Goal: Browse casually

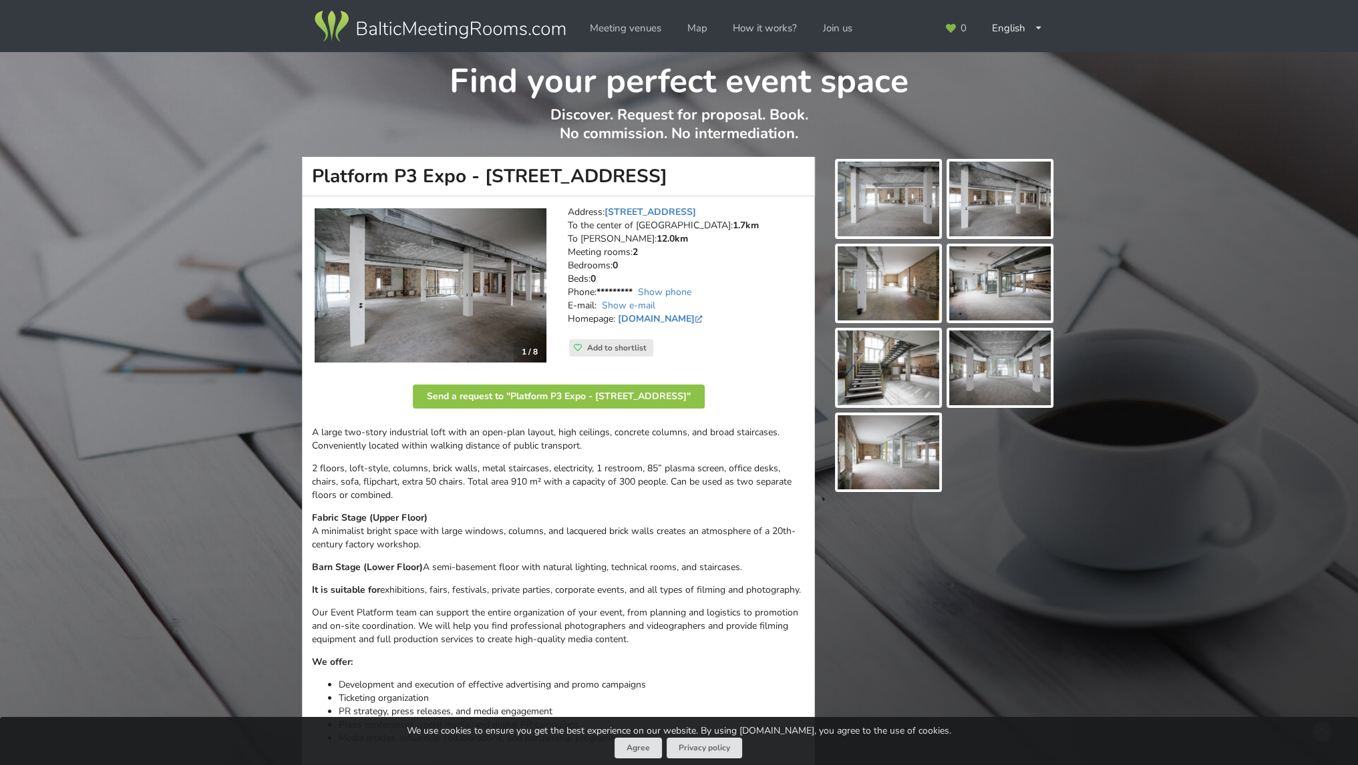
click at [440, 290] on img at bounding box center [431, 285] width 232 height 155
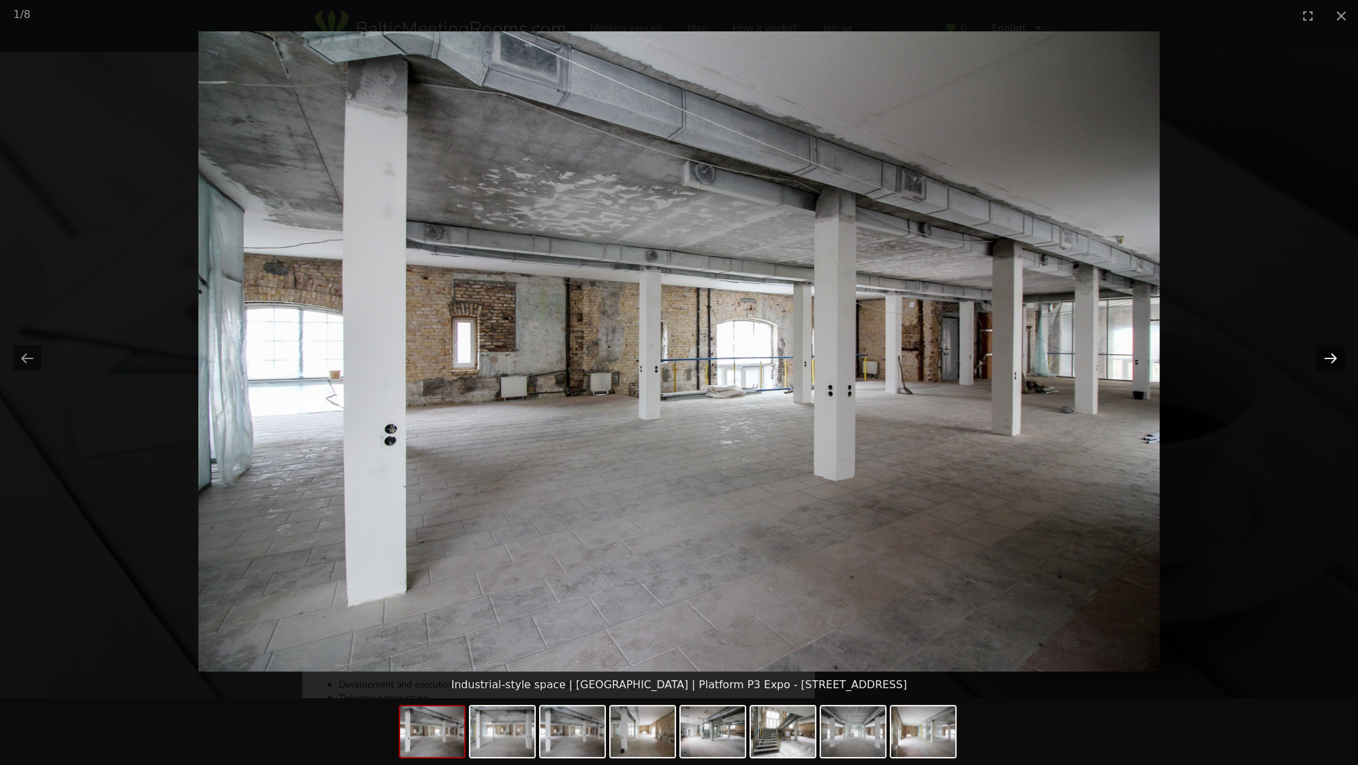
click at [1337, 355] on button "Next slide" at bounding box center [1331, 358] width 28 height 26
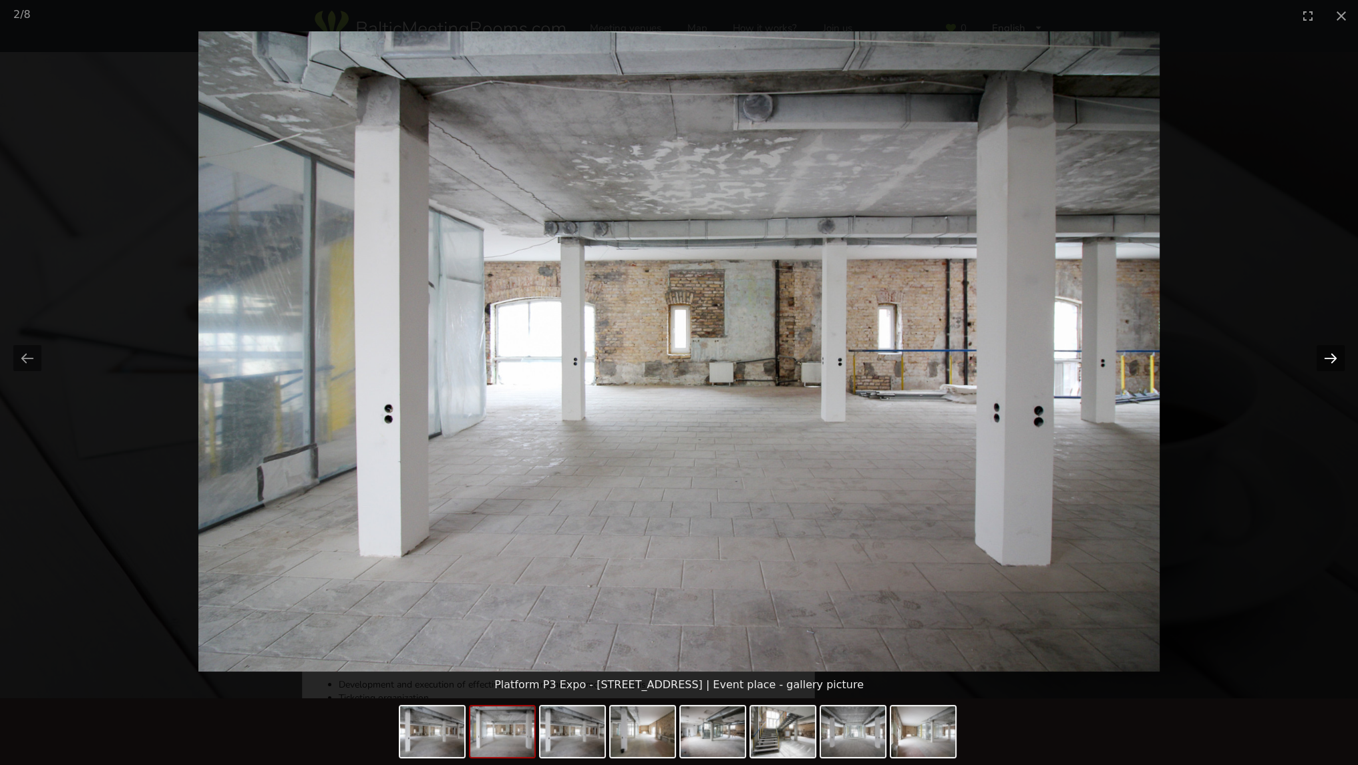
click at [1336, 355] on button "Next slide" at bounding box center [1331, 358] width 28 height 26
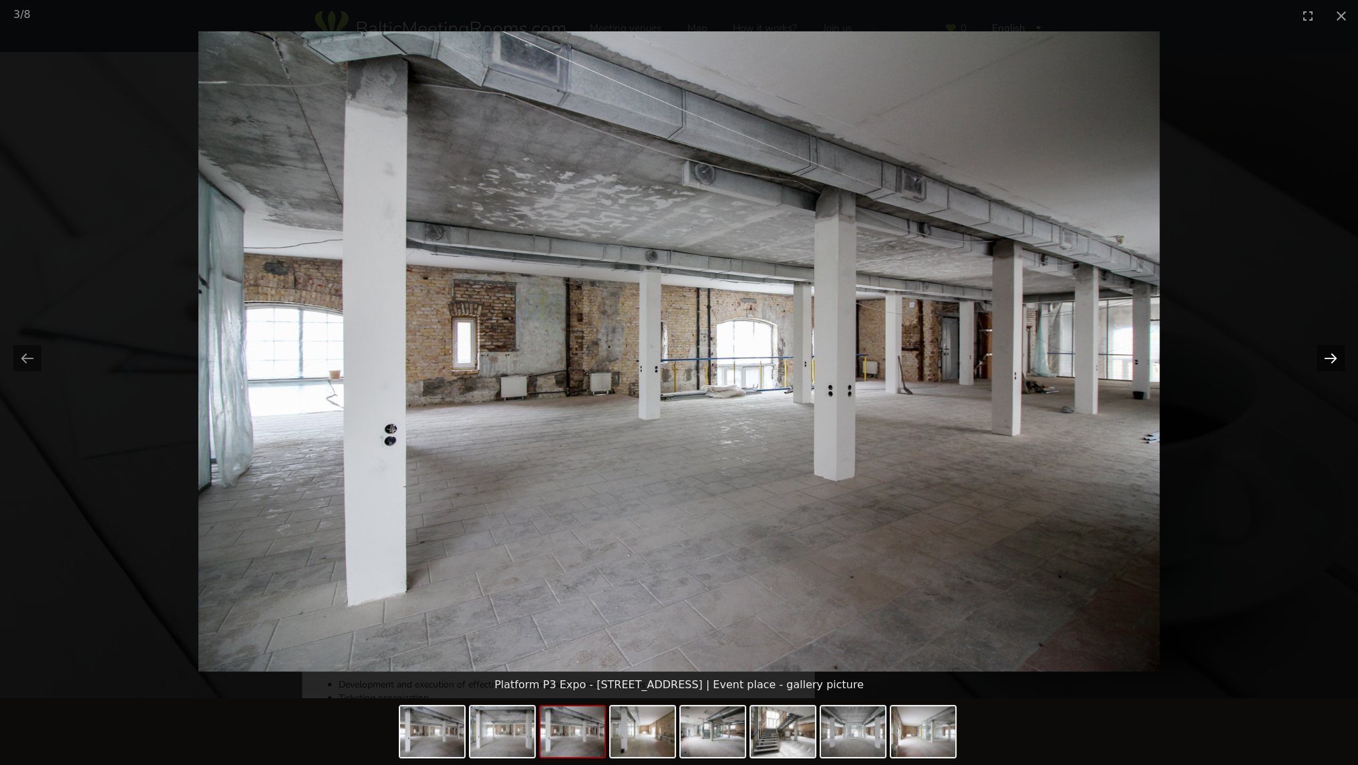
click at [1336, 355] on button "Next slide" at bounding box center [1331, 358] width 28 height 26
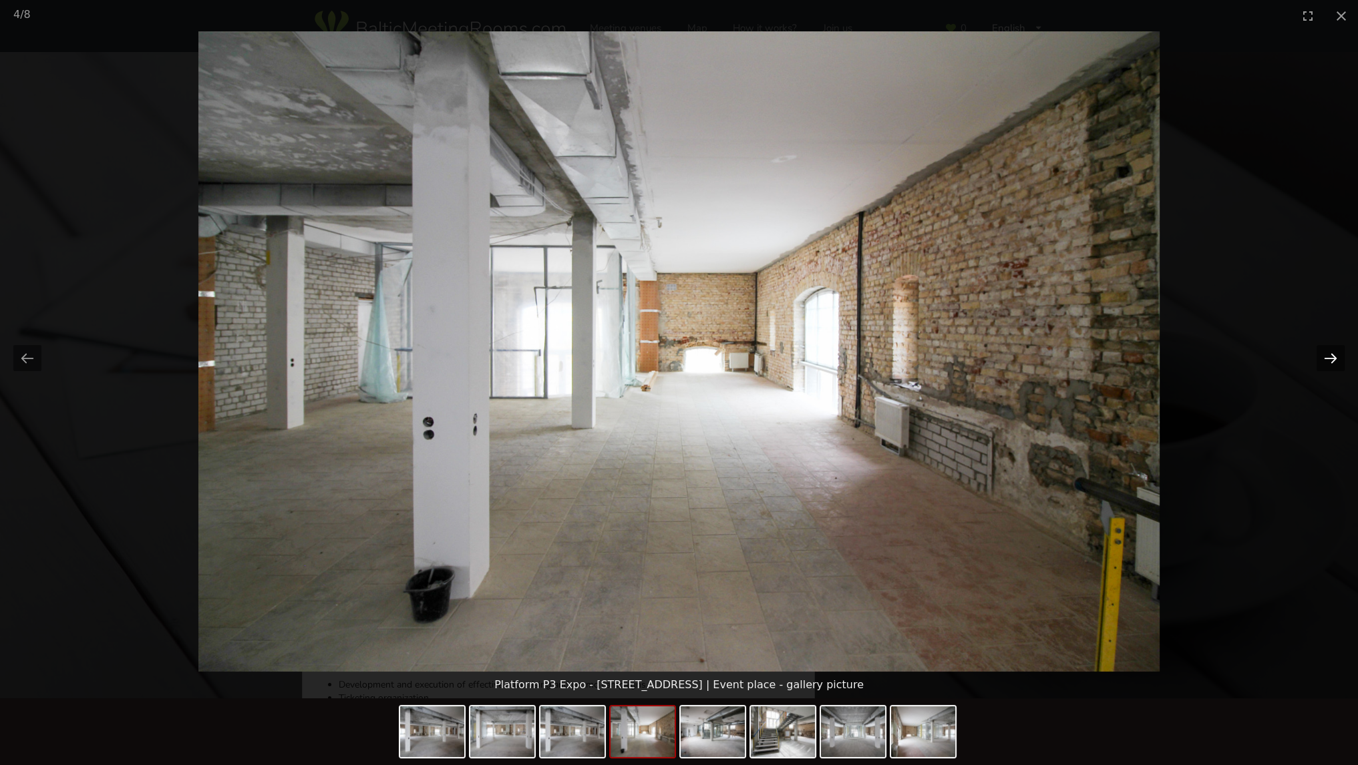
click at [1336, 355] on button "Next slide" at bounding box center [1331, 358] width 28 height 26
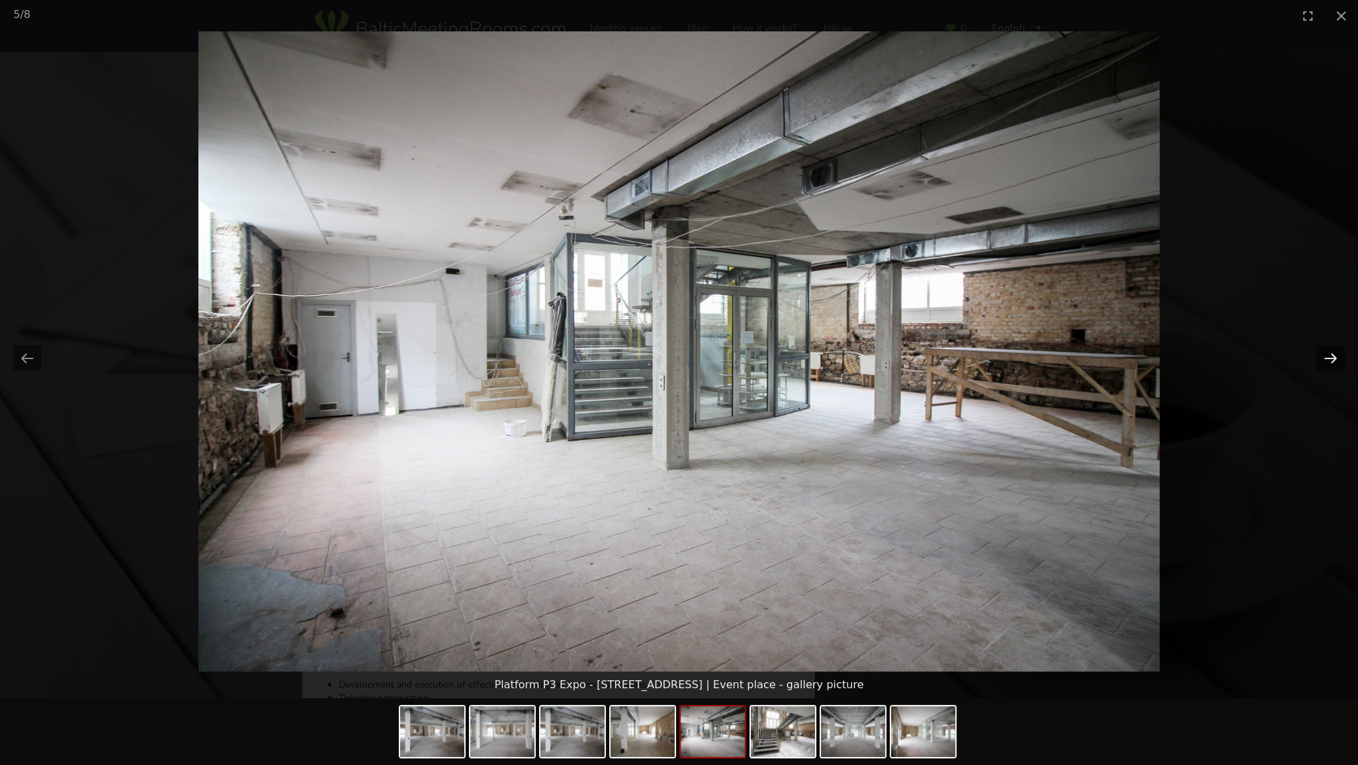
click at [1335, 351] on button "Next slide" at bounding box center [1331, 358] width 28 height 26
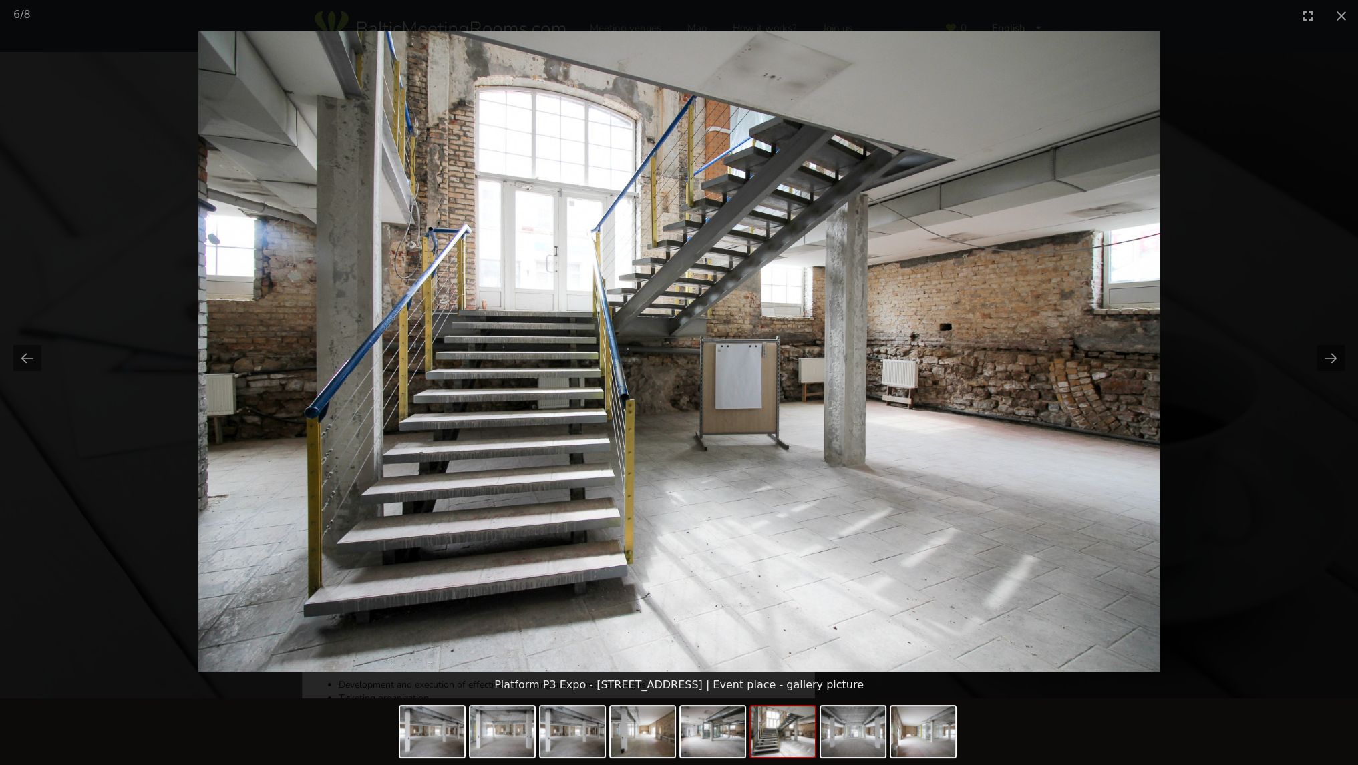
click at [1237, 357] on picture at bounding box center [679, 351] width 1358 height 641
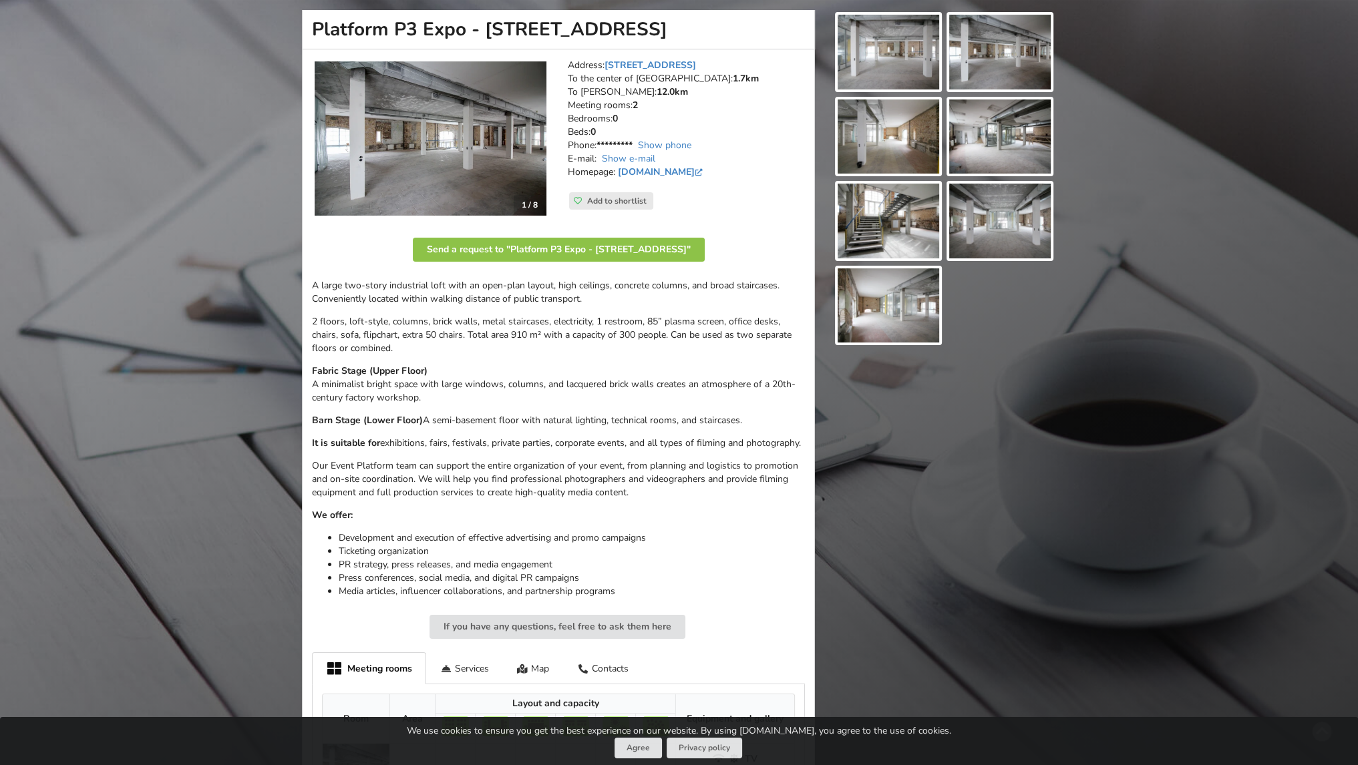
scroll to position [200, 0]
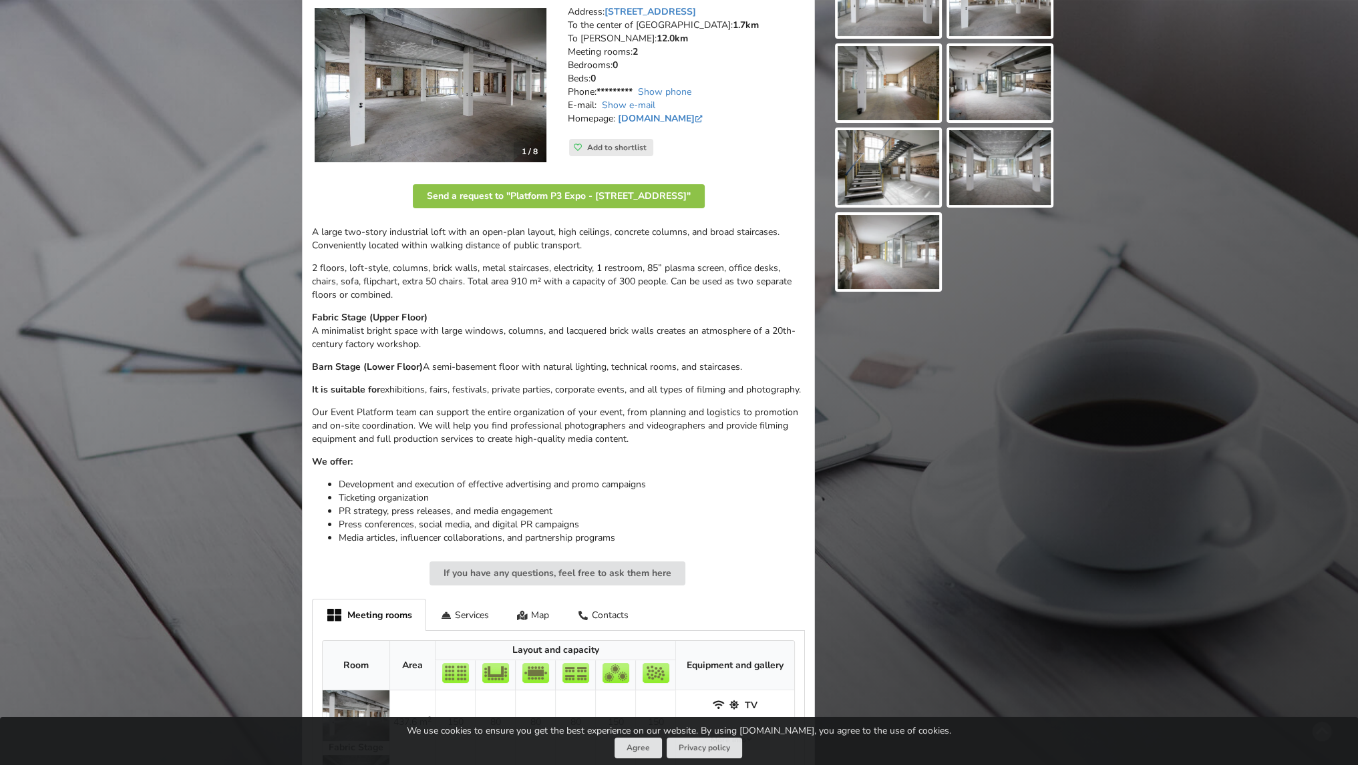
click at [349, 318] on strong "Fabric Stage (Upper Floor)" at bounding box center [370, 317] width 116 height 13
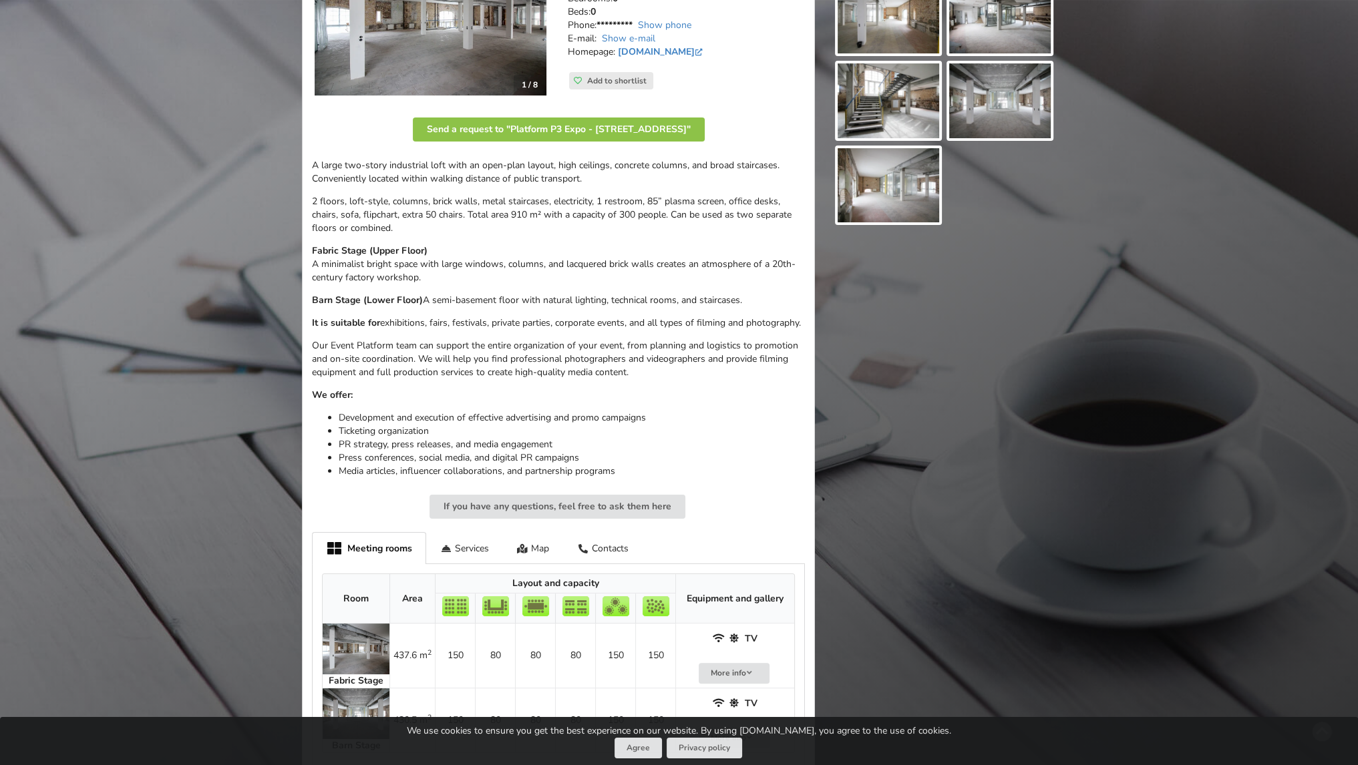
scroll to position [134, 0]
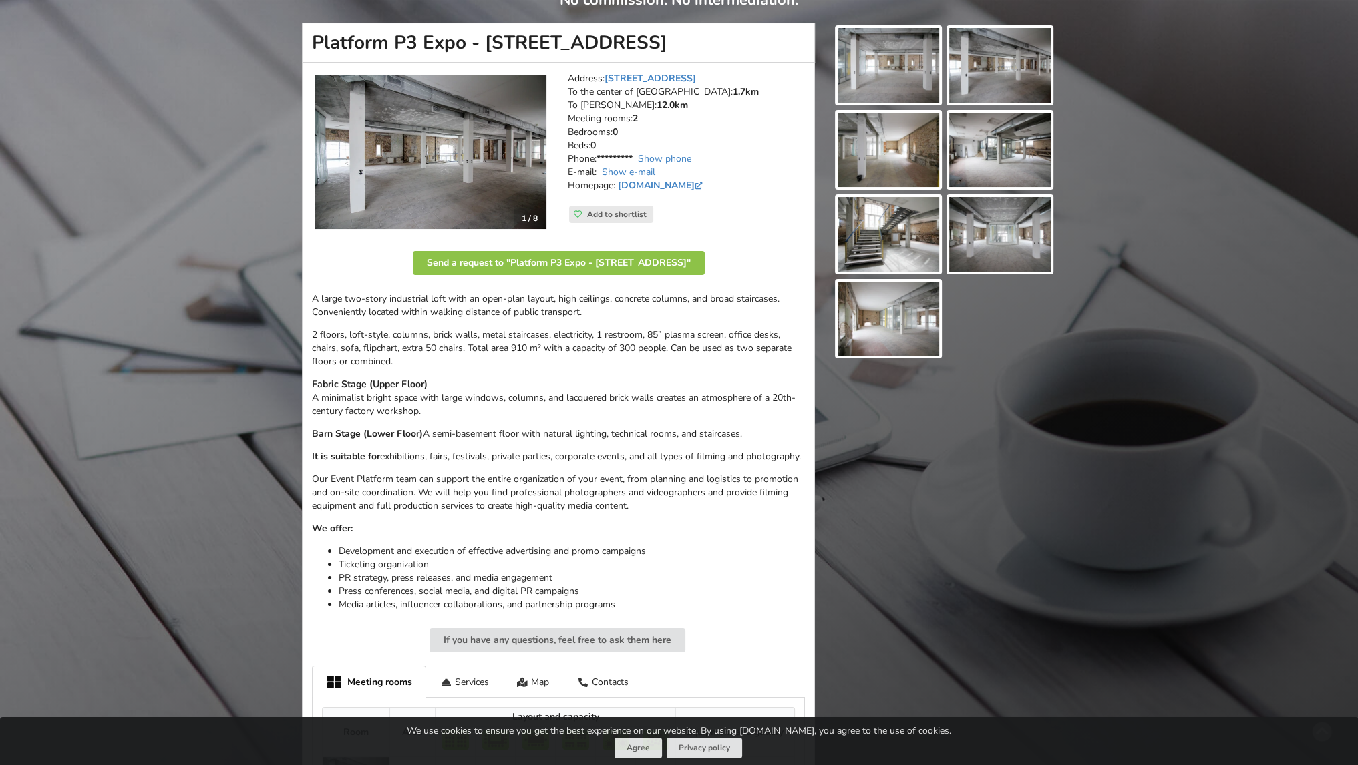
click at [412, 158] on img at bounding box center [431, 152] width 232 height 155
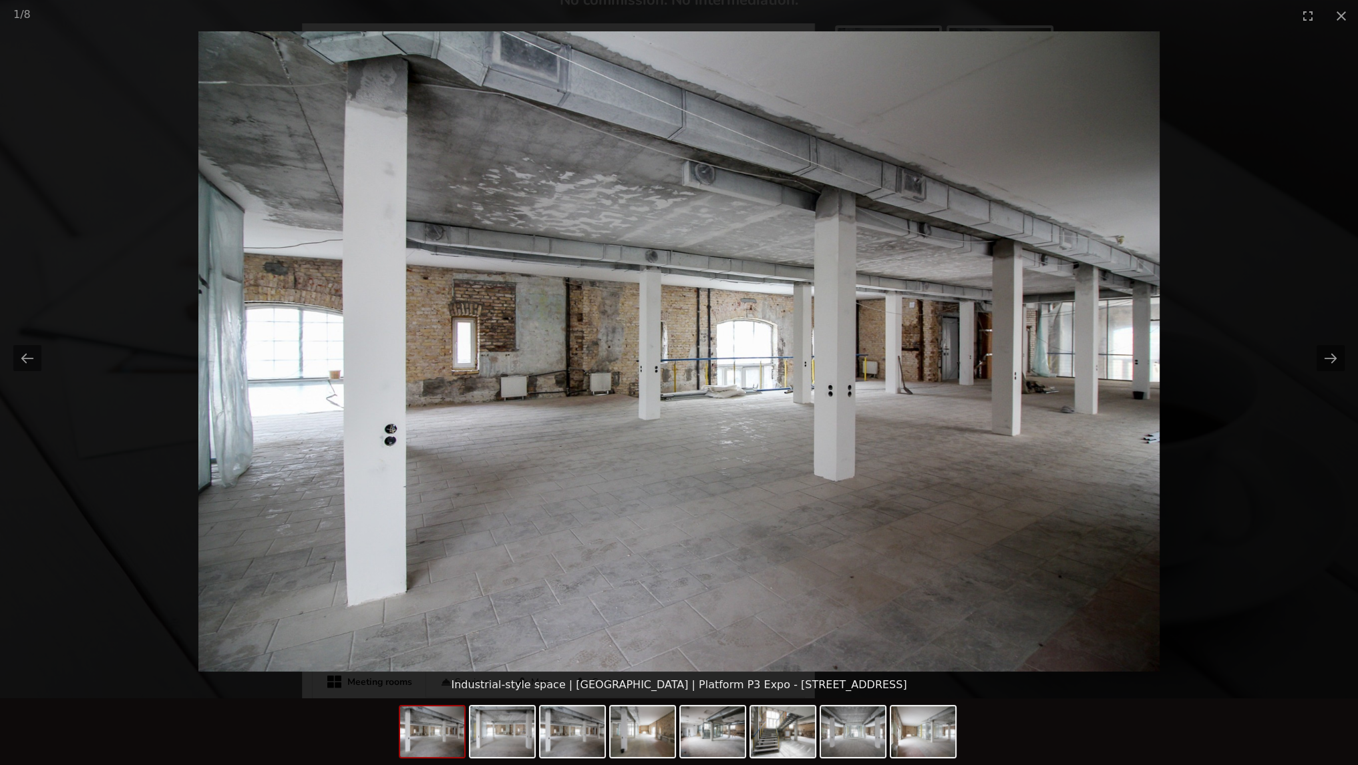
click at [1131, 260] on picture at bounding box center [679, 351] width 1358 height 641
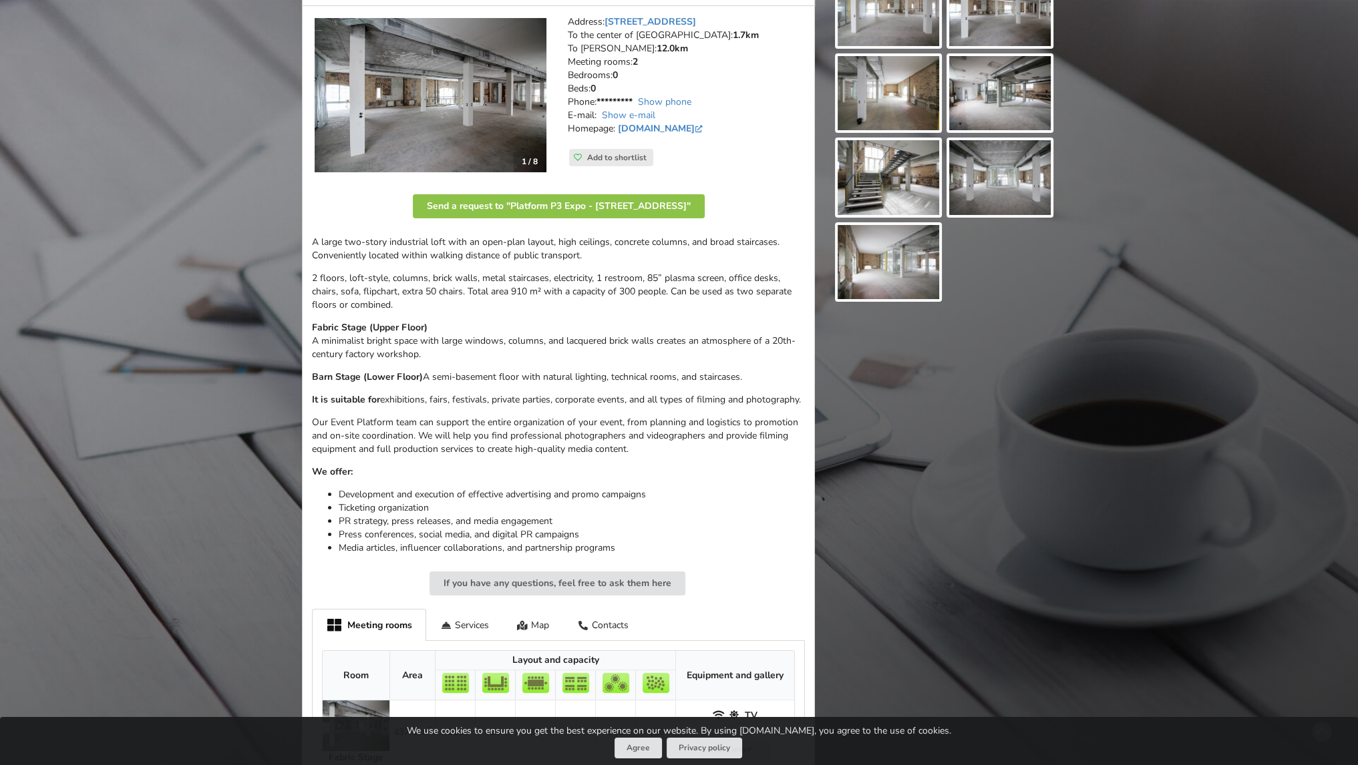
scroll to position [0, 0]
